Goal: Task Accomplishment & Management: Manage account settings

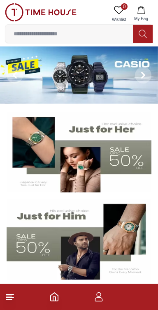
click at [100, 298] on icon "button" at bounding box center [99, 297] width 10 height 10
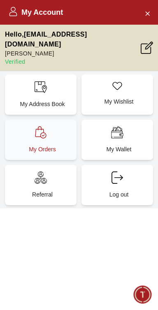
click at [38, 145] on p "My Orders" at bounding box center [43, 149] width 62 height 8
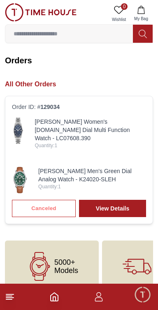
scroll to position [8, 0]
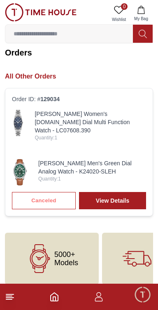
click at [99, 300] on icon "button" at bounding box center [99, 297] width 10 height 10
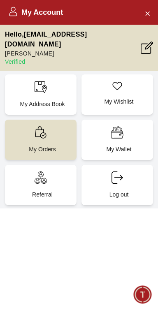
click at [80, 273] on div "My Account Hello , [PERSON_NAME][EMAIL_ADDRESS][DOMAIN_NAME] [PERSON_NAME] Veri…" at bounding box center [79, 155] width 158 height 310
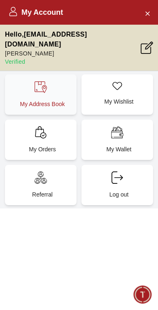
click at [26, 100] on p "My Address Book" at bounding box center [43, 104] width 62 height 8
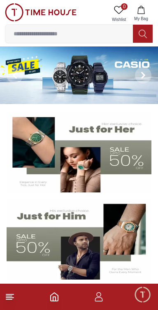
click at [57, 298] on icon "Home" at bounding box center [54, 297] width 10 height 10
click at [100, 298] on icon "button" at bounding box center [99, 297] width 10 height 10
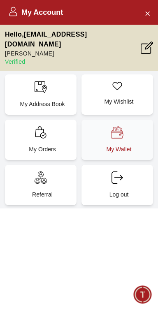
click at [108, 145] on p "My Wallet" at bounding box center [119, 149] width 62 height 8
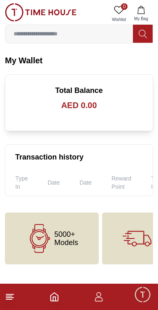
scroll to position [0, 51]
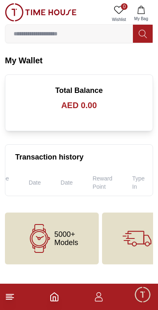
click at [100, 185] on th "Reward Point" at bounding box center [103, 183] width 40 height 26
